Goal: Information Seeking & Learning: Check status

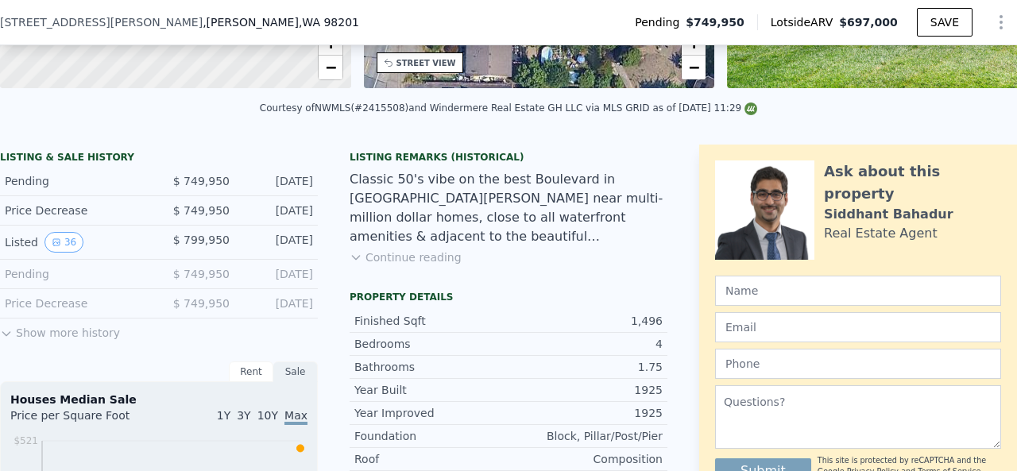
scroll to position [311, 0]
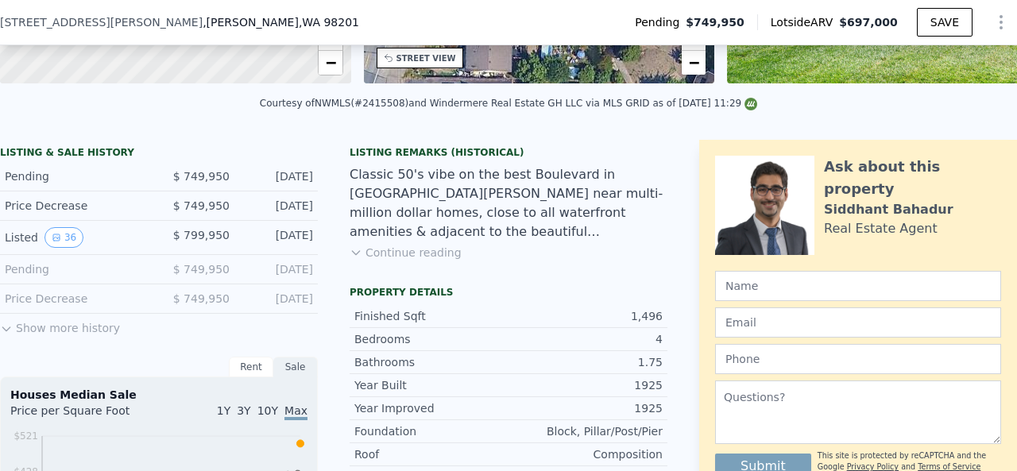
click at [57, 336] on button "Show more history" at bounding box center [60, 325] width 120 height 22
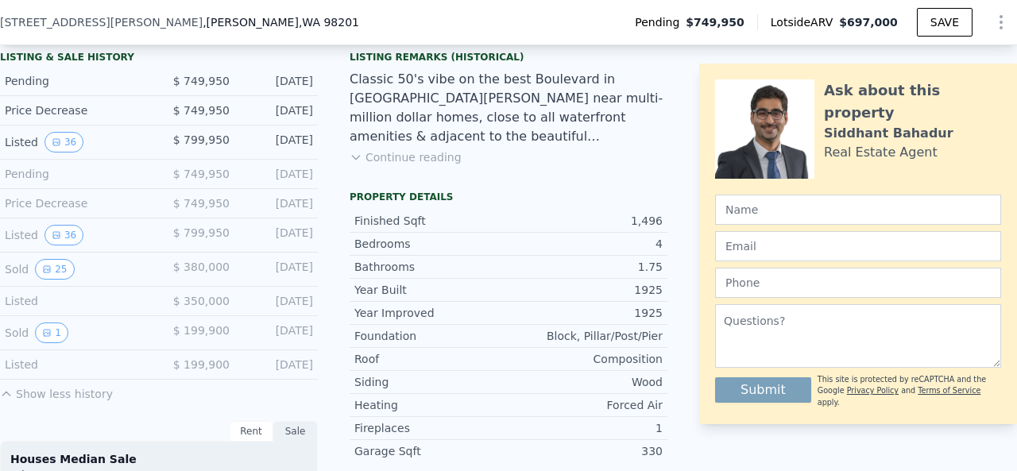
scroll to position [470, 0]
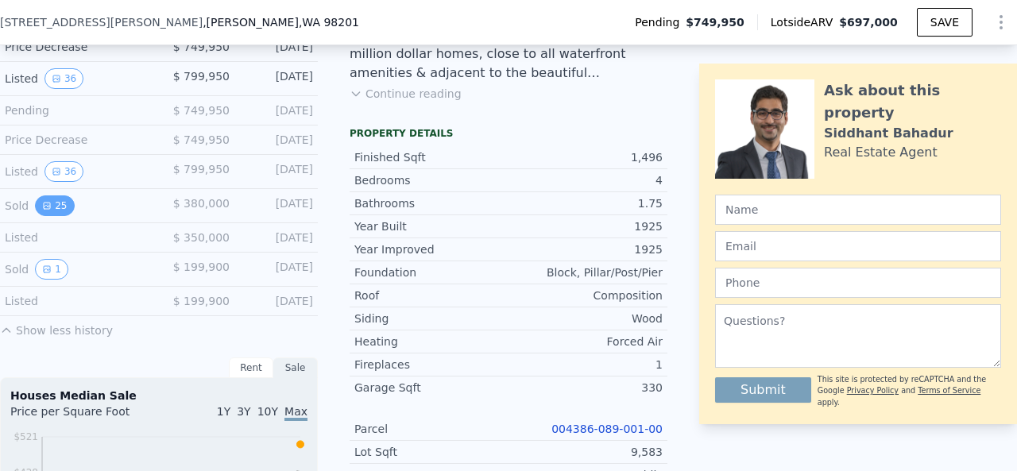
click at [51, 215] on button "25" at bounding box center [54, 205] width 39 height 21
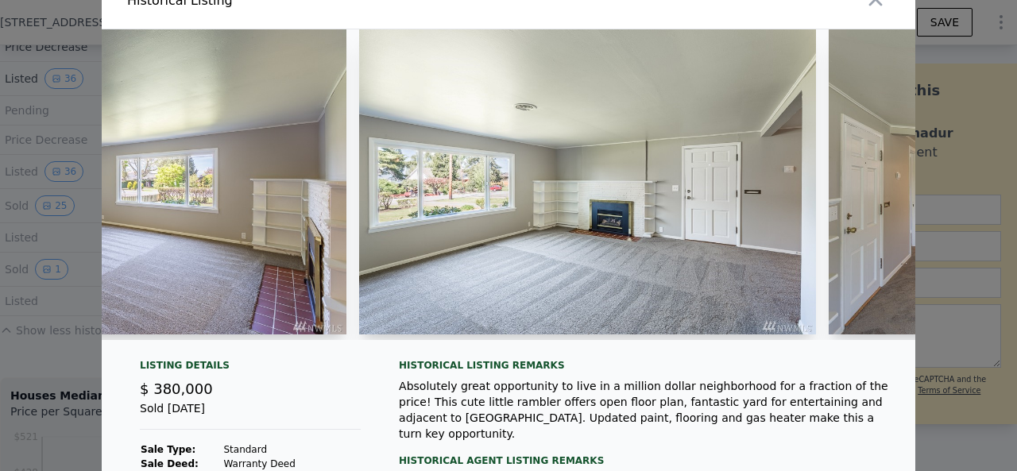
scroll to position [0, 0]
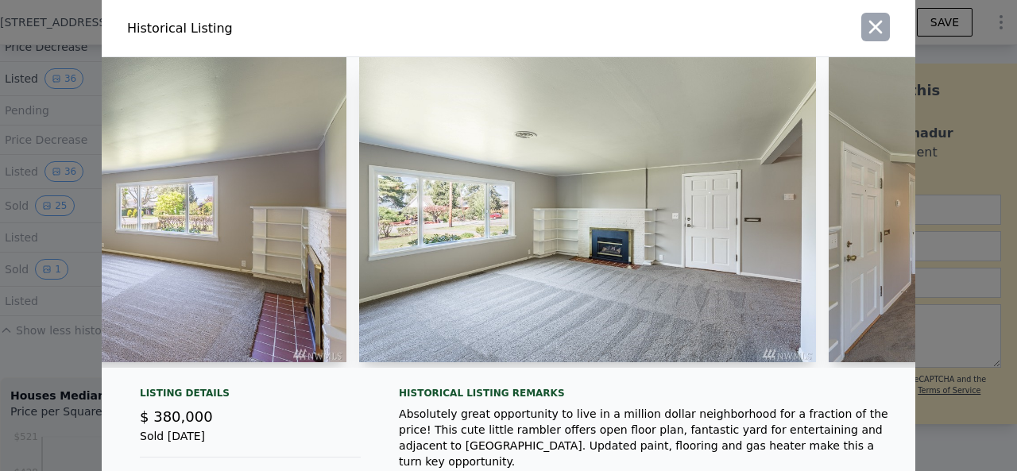
click at [876, 31] on icon "button" at bounding box center [875, 27] width 22 height 22
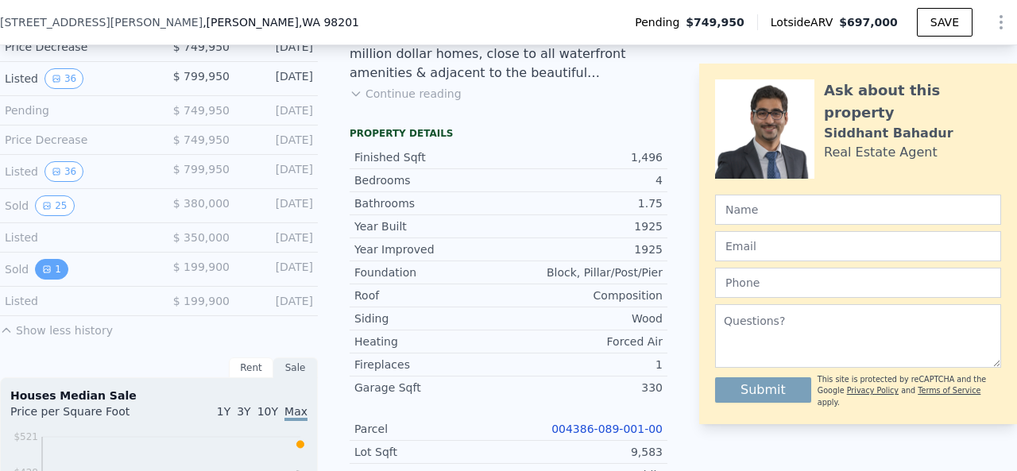
click at [52, 280] on button "1" at bounding box center [51, 269] width 33 height 21
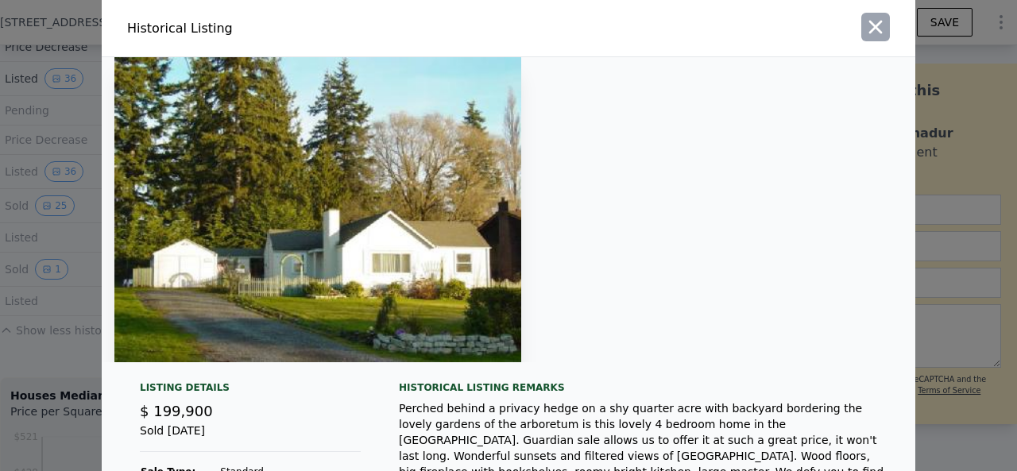
click at [865, 37] on icon "button" at bounding box center [875, 27] width 22 height 22
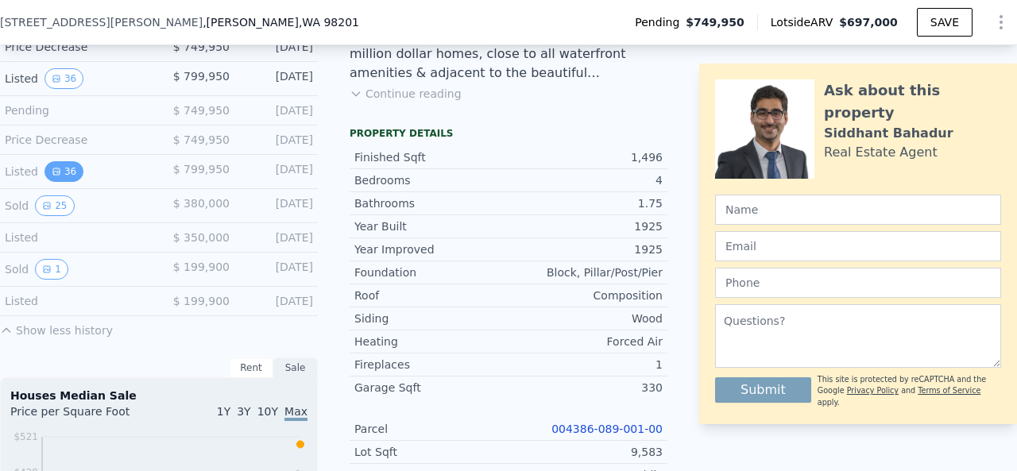
click at [58, 182] on button "36" at bounding box center [63, 171] width 39 height 21
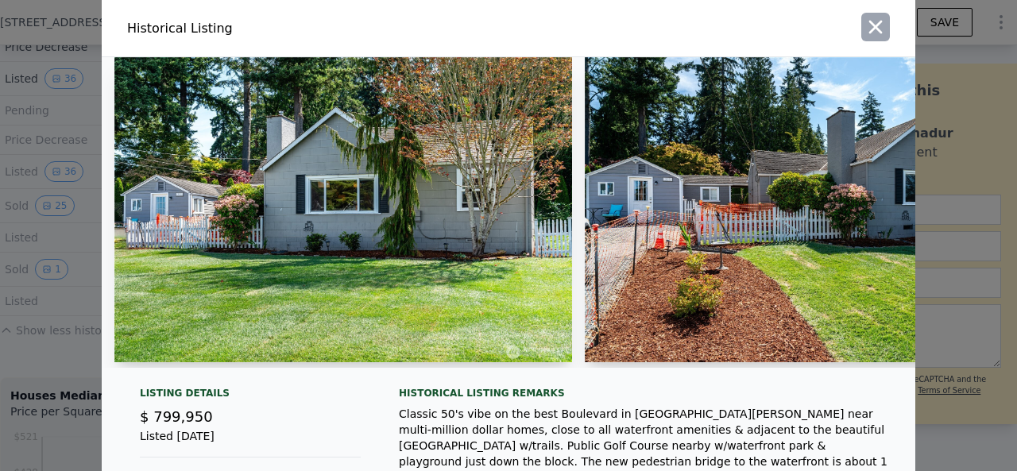
click at [864, 41] on button "button" at bounding box center [875, 27] width 29 height 29
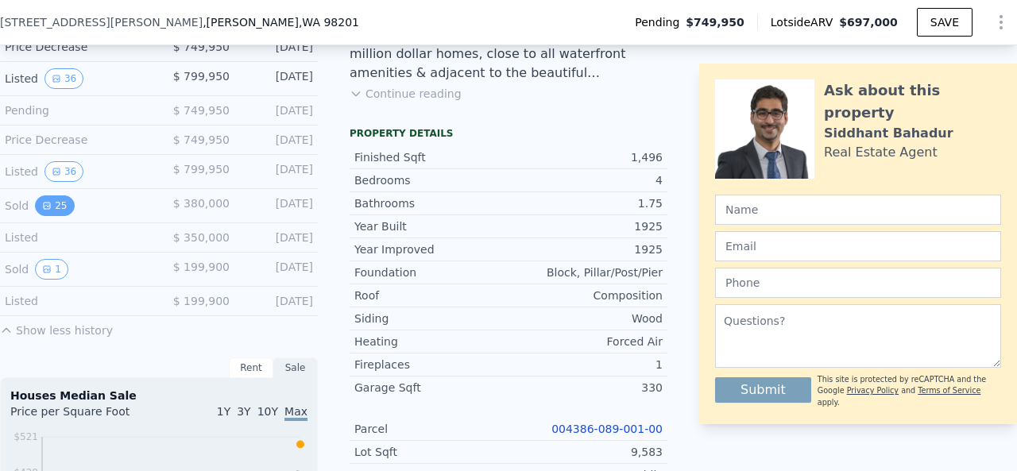
click at [58, 215] on button "25" at bounding box center [54, 205] width 39 height 21
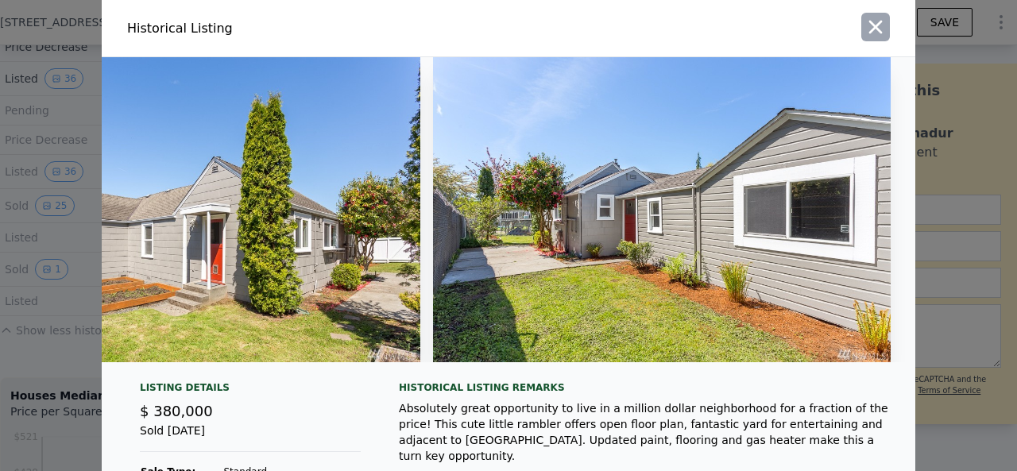
click at [870, 28] on icon "button" at bounding box center [876, 28] width 14 height 14
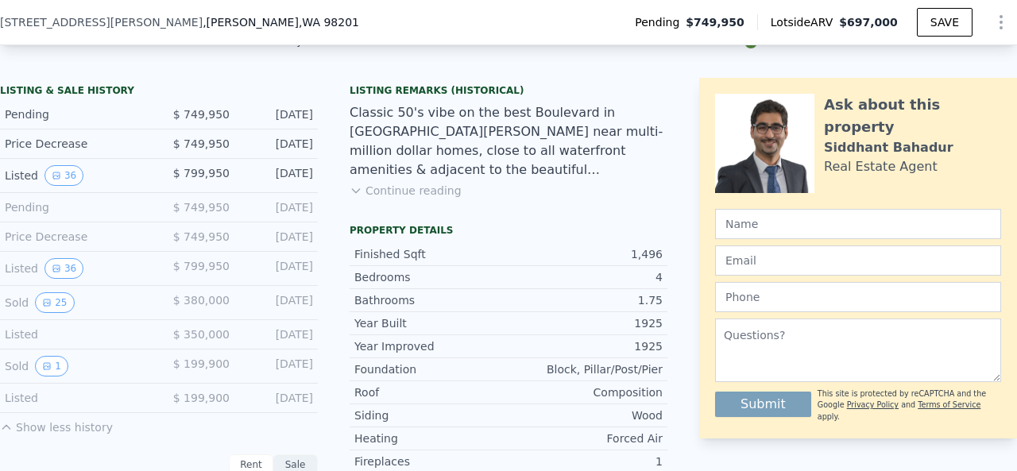
scroll to position [373, 0]
click at [45, 370] on icon "View historical data" at bounding box center [47, 367] width 6 height 6
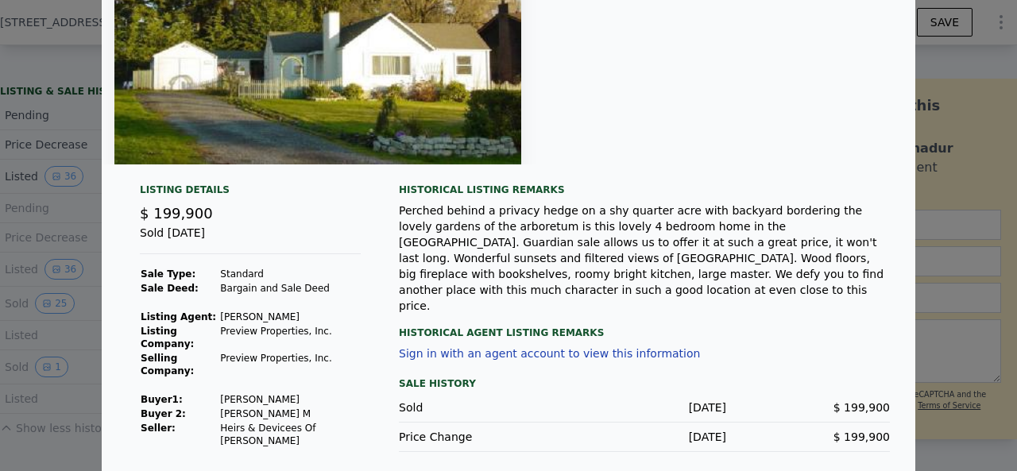
scroll to position [0, 0]
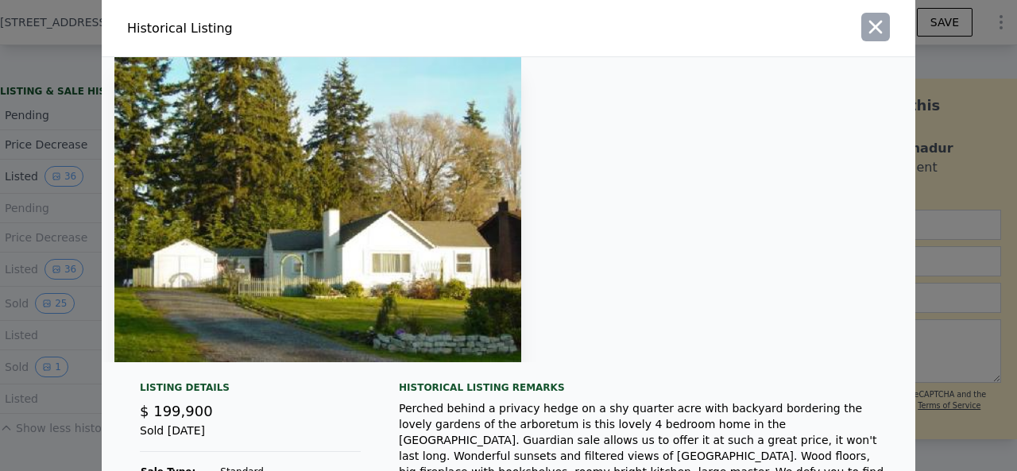
click at [869, 25] on icon "button" at bounding box center [876, 28] width 14 height 14
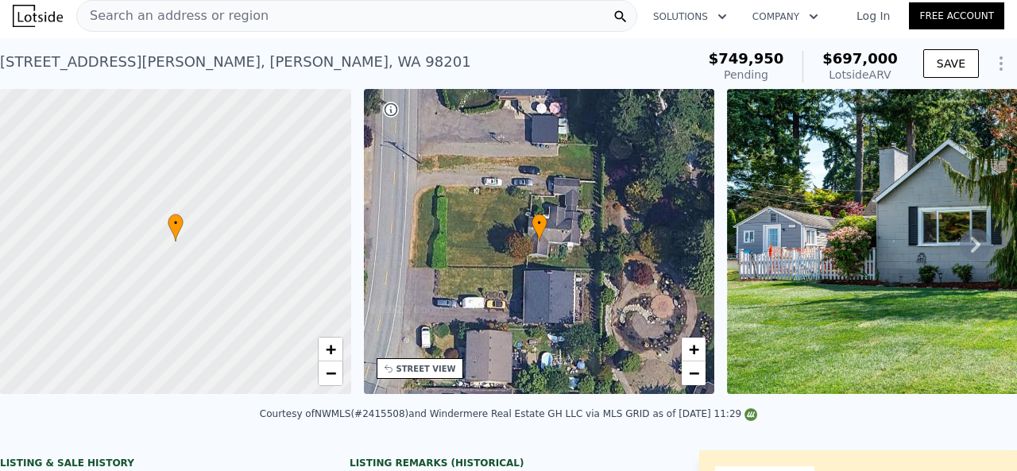
scroll to position [9, 0]
